Goal: Task Accomplishment & Management: Manage account settings

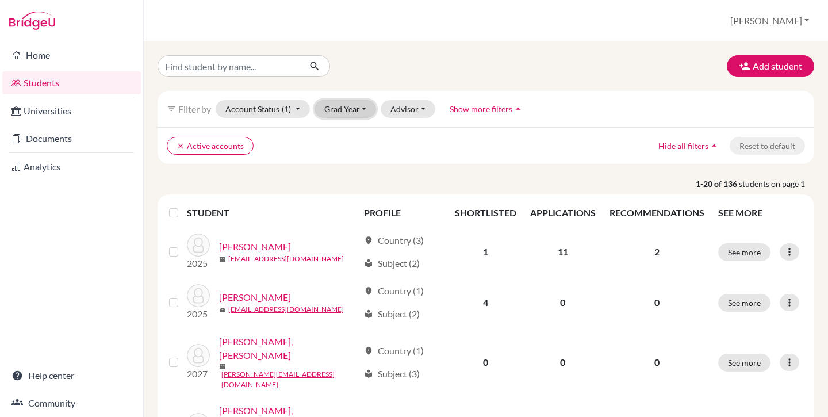
click at [334, 109] on button "Grad Year" at bounding box center [346, 109] width 62 height 18
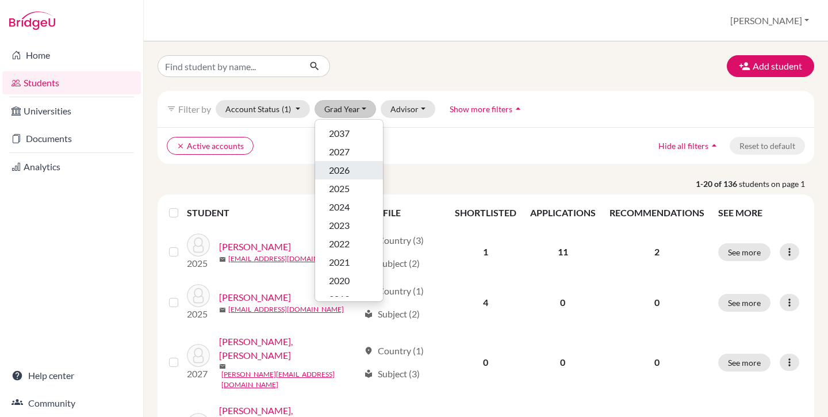
click at [341, 174] on span "2026" at bounding box center [339, 170] width 21 height 14
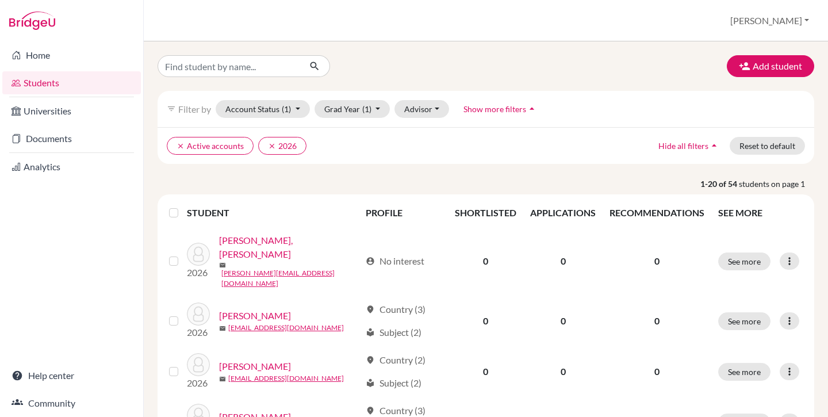
click at [183, 206] on label at bounding box center [183, 206] width 0 height 0
click at [0, 0] on input "checkbox" at bounding box center [0, 0] width 0 height 0
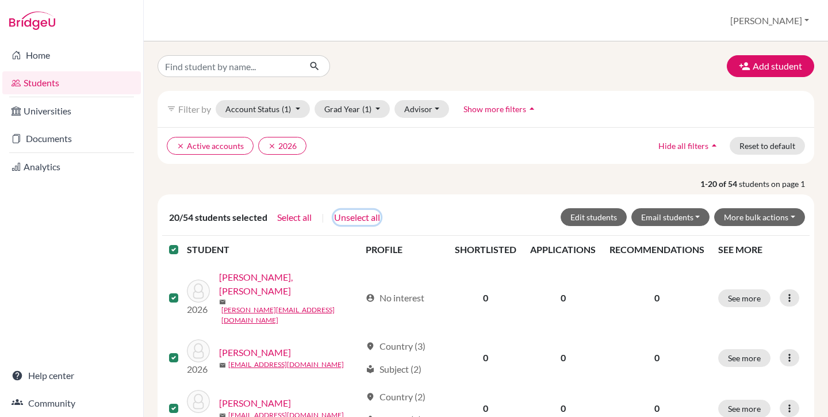
click at [362, 216] on button "Unselect all" at bounding box center [357, 217] width 47 height 15
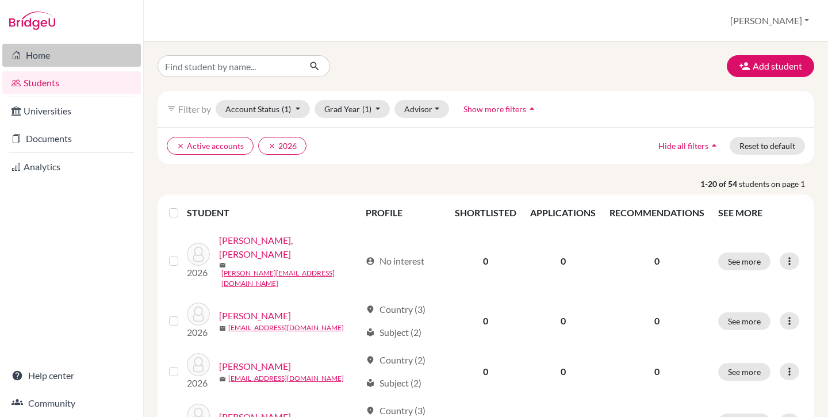
click at [38, 62] on link "Home" at bounding box center [71, 55] width 139 height 23
